Goal: Information Seeking & Learning: Learn about a topic

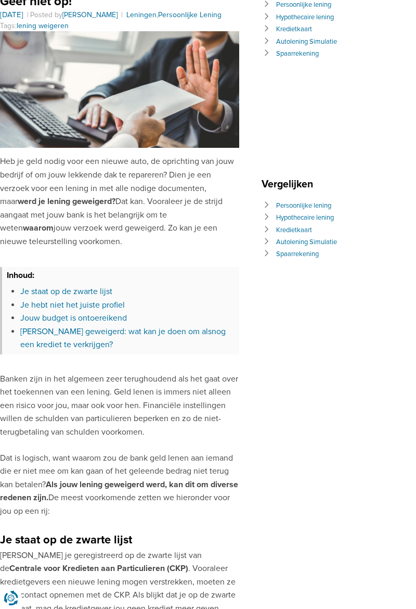
scroll to position [83, 0]
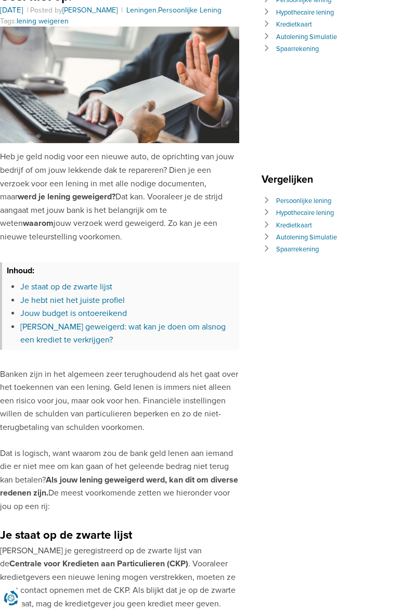
click at [204, 530] on h2 "Je staat op de zwarte lijst" at bounding box center [119, 535] width 239 height 18
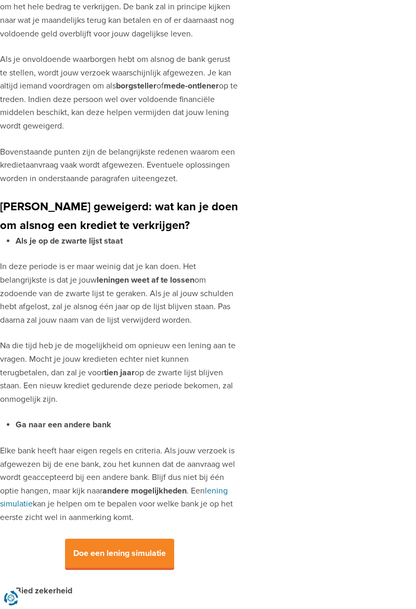
scroll to position [1229, 0]
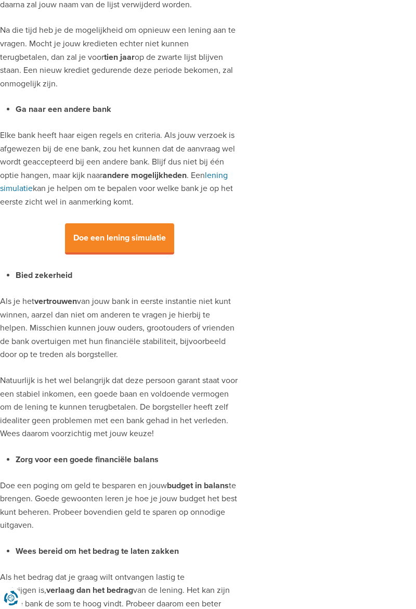
scroll to position [1543, 0]
click at [142, 227] on span "Doe een lening simulatie" at bounding box center [119, 238] width 109 height 31
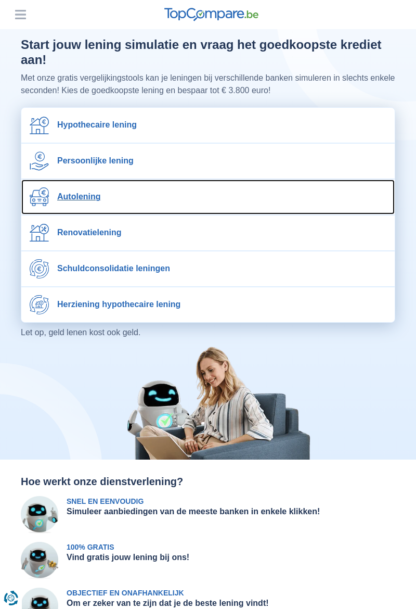
click at [216, 188] on link "Autolening" at bounding box center [208, 197] width 374 height 35
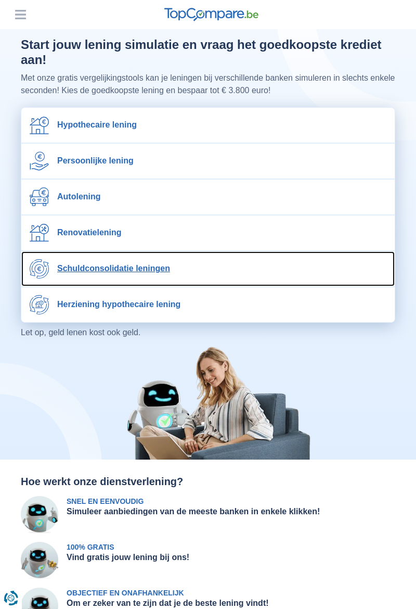
click at [269, 258] on link "Schuldconsolidatie leningen" at bounding box center [208, 268] width 374 height 35
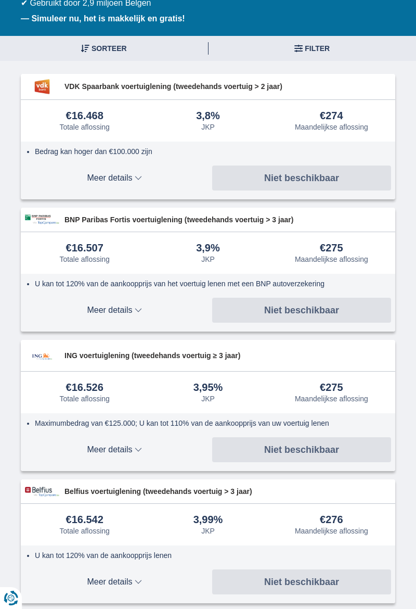
scroll to position [143, 0]
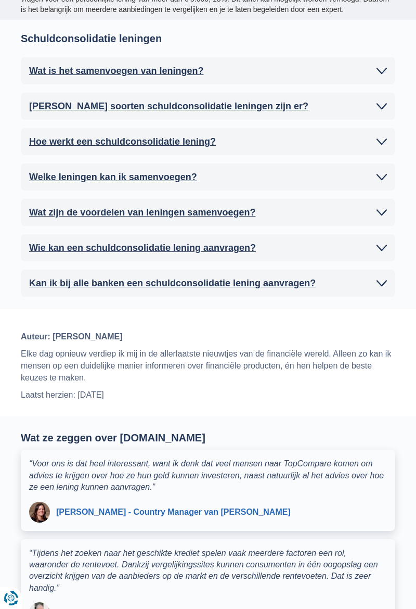
scroll to position [2709, 0]
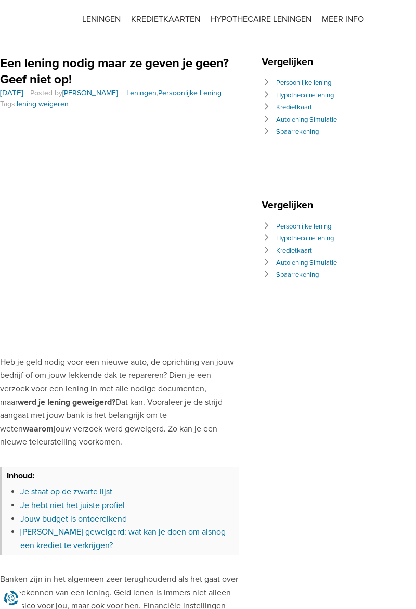
scroll to position [1687, 0]
